Goal: Navigation & Orientation: Find specific page/section

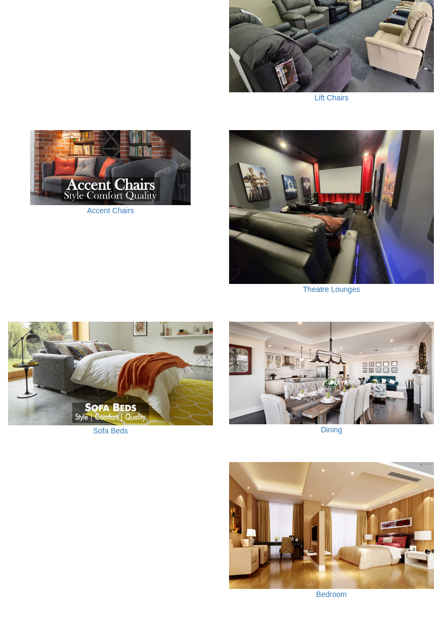
scroll to position [717, 0]
click at [86, 370] on img at bounding box center [110, 374] width 205 height 104
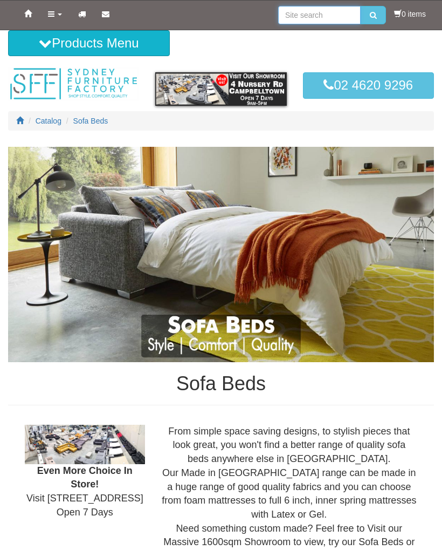
click at [299, 16] on input "search" at bounding box center [319, 15] width 83 height 18
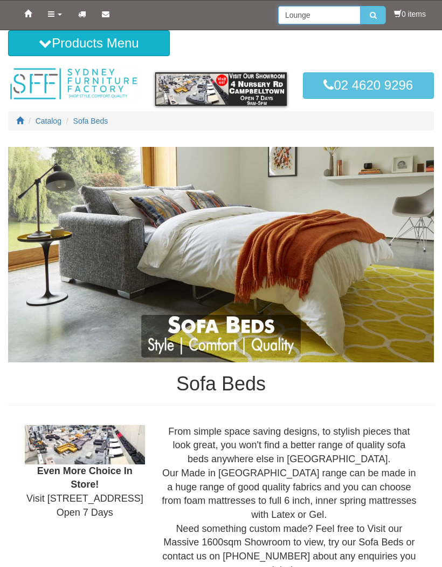
type input "Lounge"
click at [371, 15] on button "submit" at bounding box center [373, 15] width 25 height 18
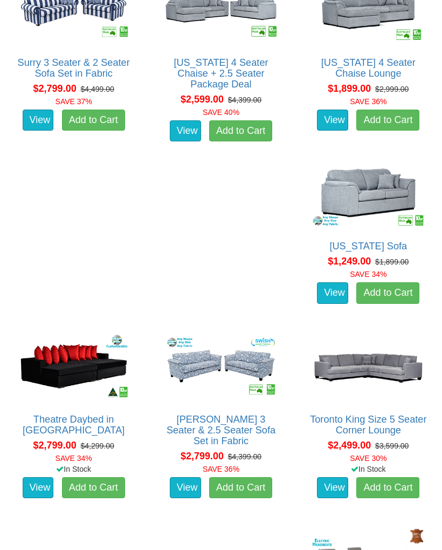
scroll to position [11061, 0]
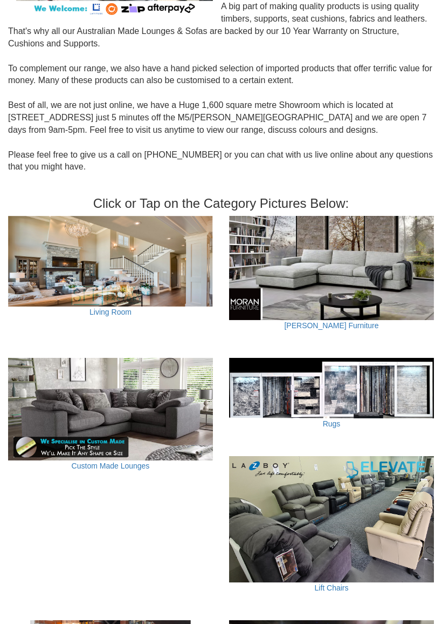
scroll to position [227, 0]
click at [69, 403] on img at bounding box center [110, 409] width 205 height 103
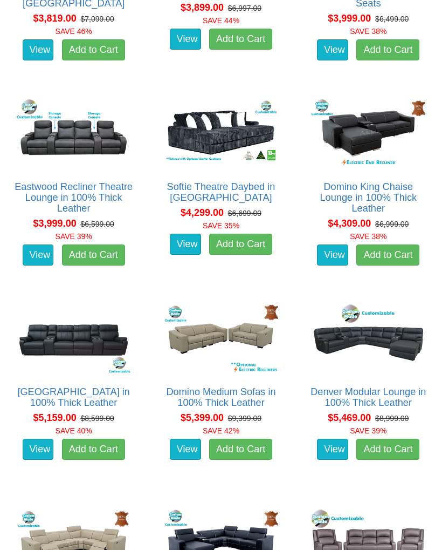
scroll to position [3551, 0]
